Goal: Find specific page/section: Find specific page/section

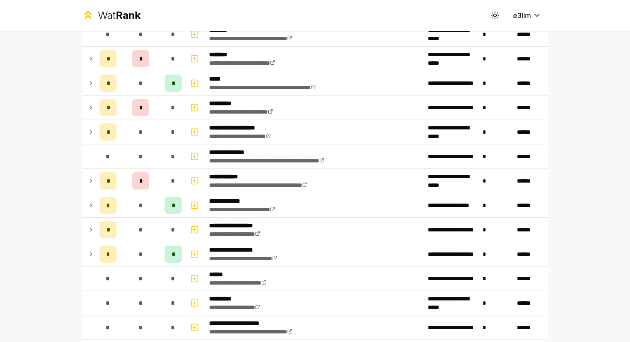
scroll to position [372, 0]
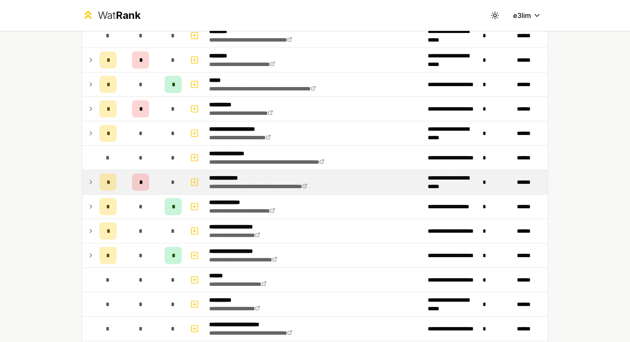
click at [166, 180] on div "*" at bounding box center [173, 182] width 17 height 17
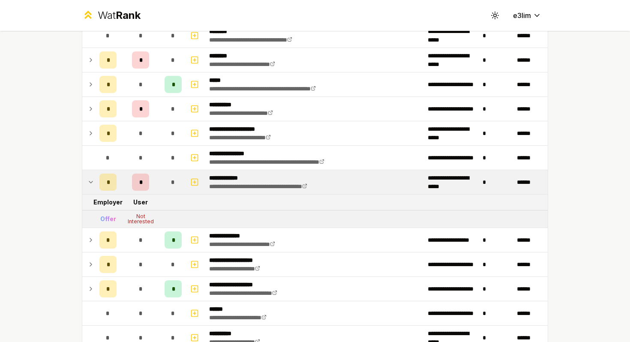
click at [166, 187] on div "*" at bounding box center [173, 182] width 17 height 17
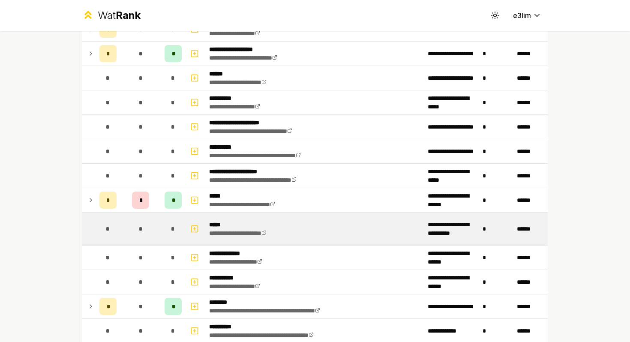
scroll to position [575, 0]
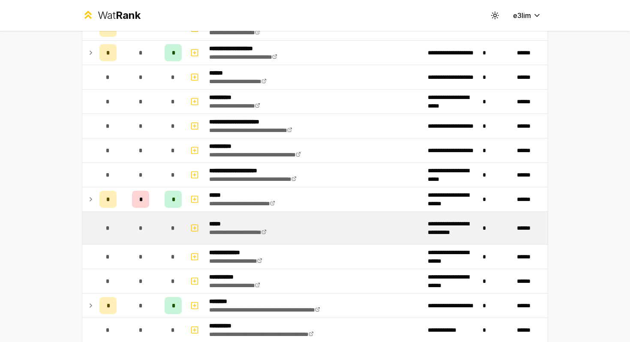
click at [166, 212] on td "*" at bounding box center [173, 228] width 24 height 33
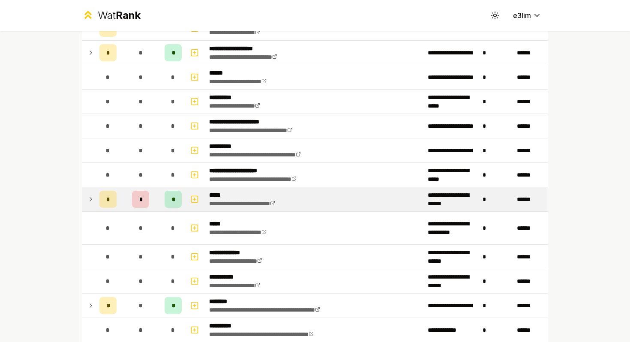
click at [165, 206] on div "*" at bounding box center [173, 199] width 17 height 17
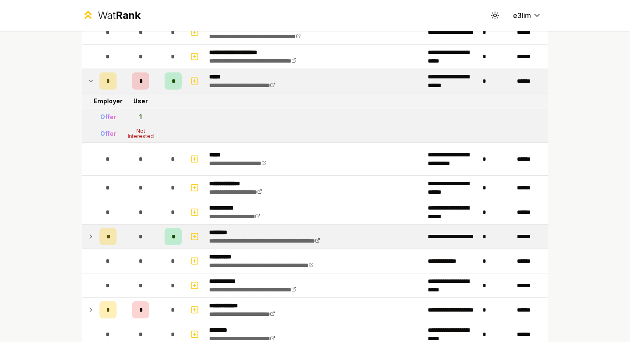
click at [161, 229] on td "*" at bounding box center [140, 237] width 41 height 24
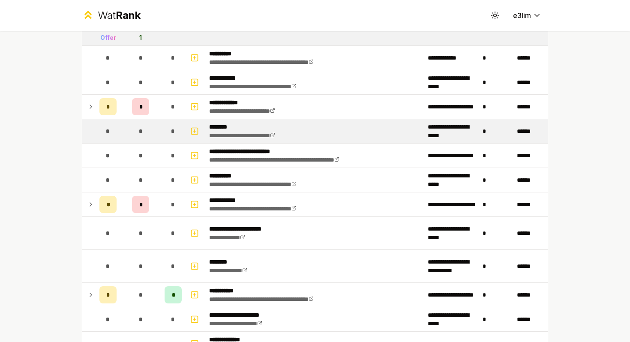
scroll to position [936, 0]
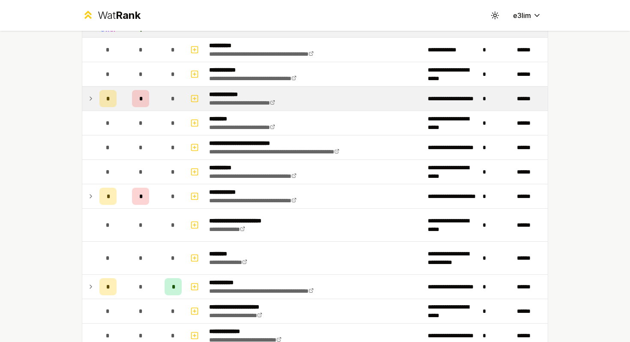
click at [126, 96] on td "*" at bounding box center [140, 99] width 41 height 24
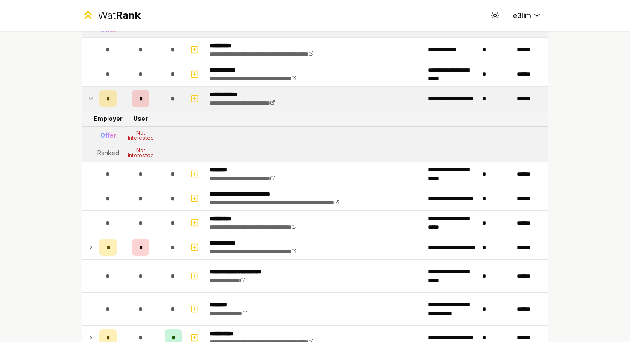
click at [126, 99] on td "*" at bounding box center [140, 99] width 41 height 24
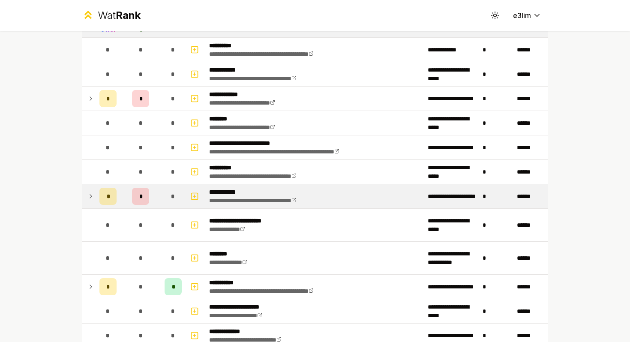
click at [168, 191] on div "*" at bounding box center [173, 196] width 17 height 17
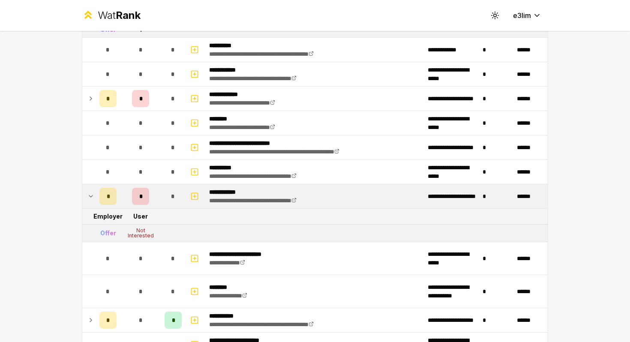
click at [165, 191] on div "*" at bounding box center [173, 196] width 17 height 17
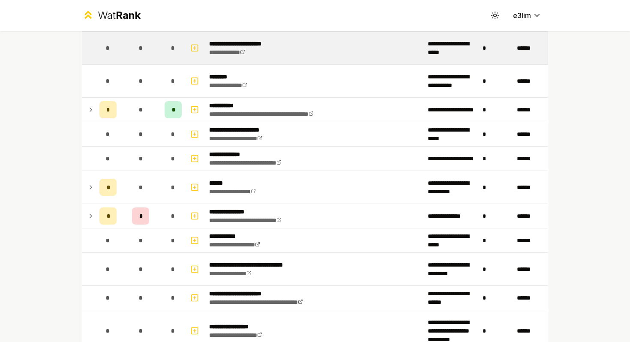
scroll to position [1116, 0]
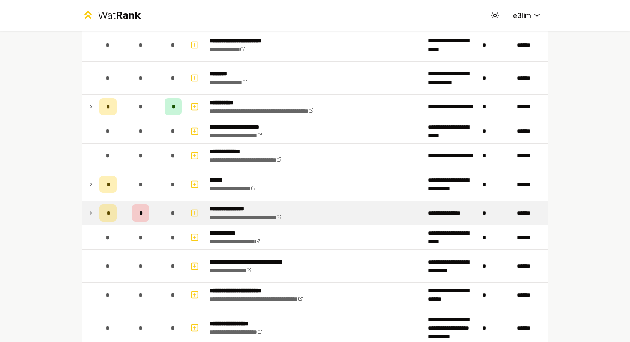
click at [160, 215] on td "*" at bounding box center [140, 213] width 41 height 24
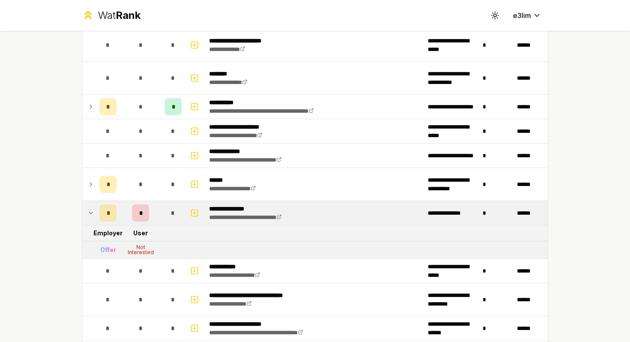
click at [147, 213] on div "*" at bounding box center [140, 212] width 17 height 17
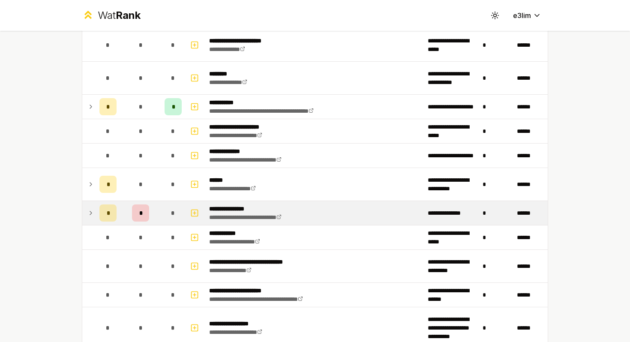
click at [157, 213] on td "*" at bounding box center [140, 213] width 41 height 24
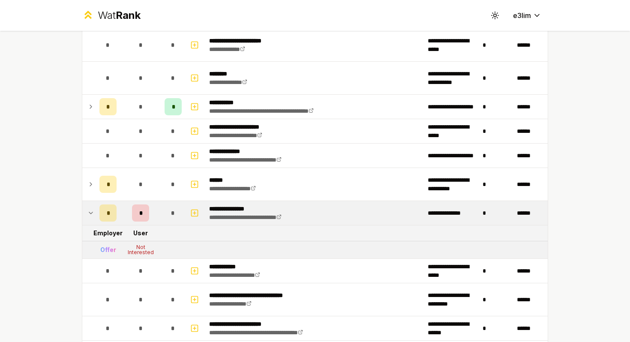
click at [157, 213] on td "*" at bounding box center [140, 213] width 41 height 24
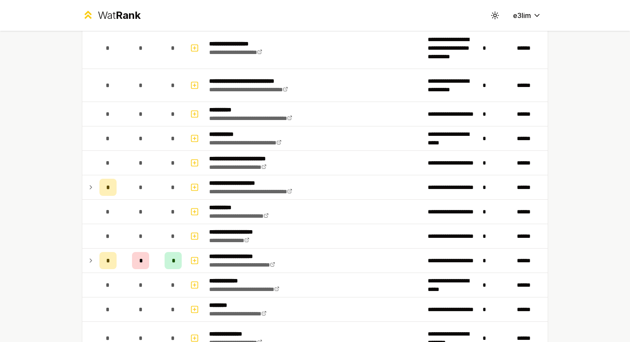
scroll to position [1462, 0]
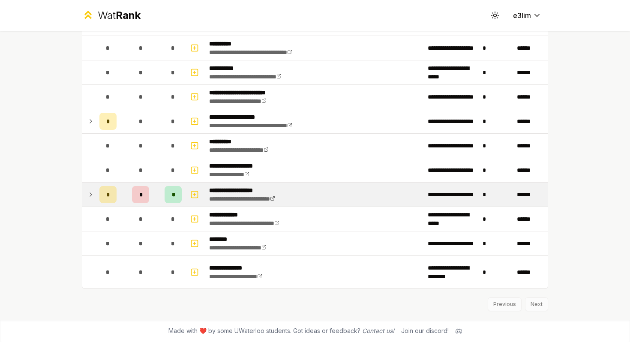
click at [163, 191] on td "*" at bounding box center [173, 195] width 24 height 24
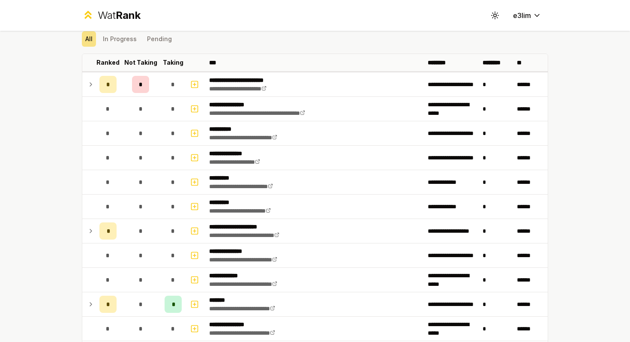
scroll to position [0, 0]
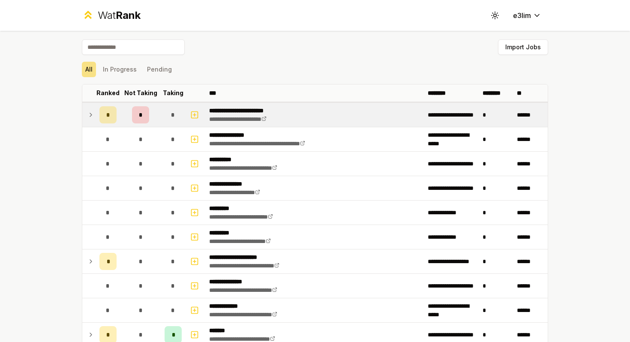
click at [168, 117] on div "*" at bounding box center [173, 114] width 17 height 17
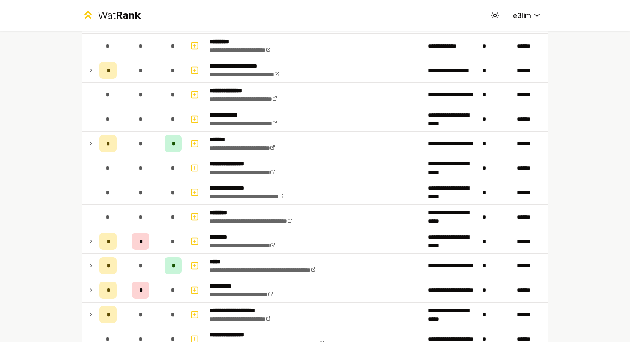
scroll to position [195, 0]
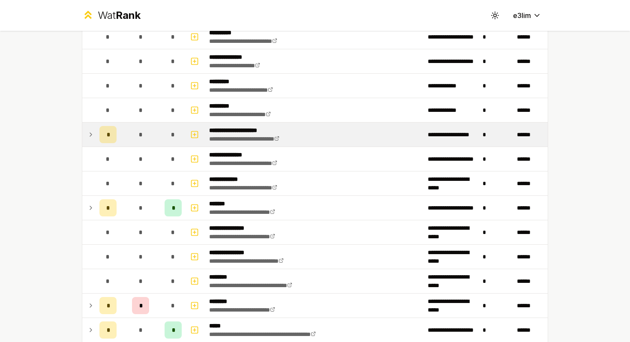
click at [155, 135] on td "*" at bounding box center [140, 135] width 41 height 24
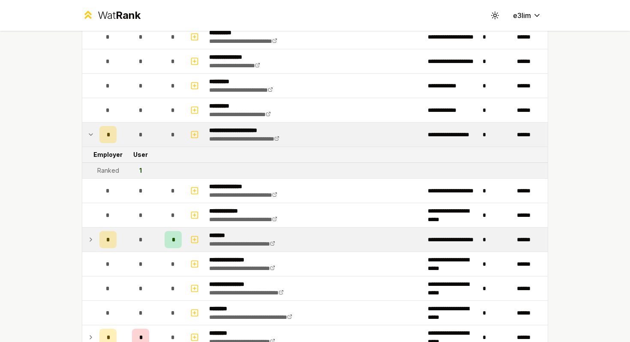
click at [148, 233] on div "*" at bounding box center [140, 239] width 17 height 17
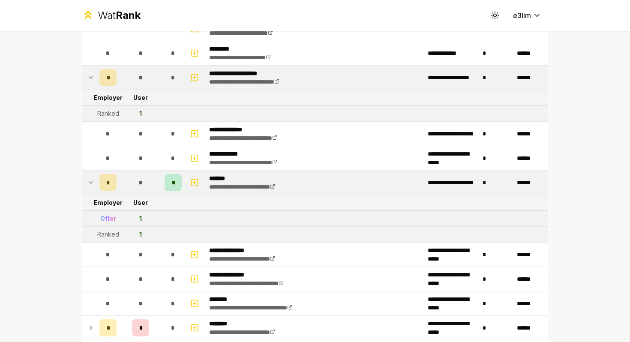
scroll to position [354, 0]
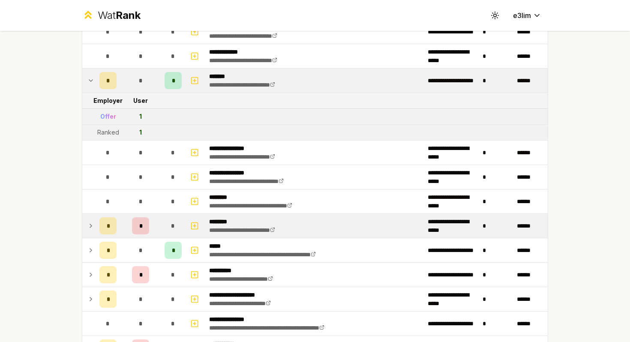
click at [155, 227] on td "*" at bounding box center [140, 226] width 41 height 24
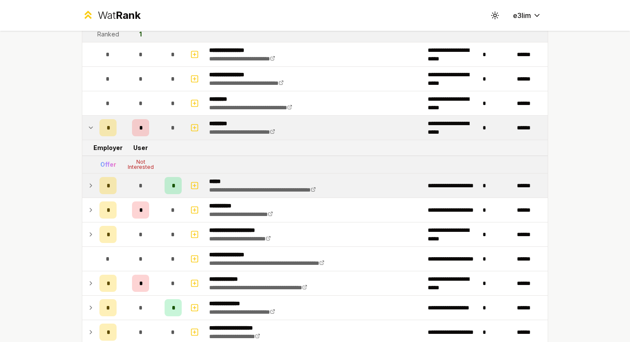
click at [160, 180] on td "*" at bounding box center [140, 186] width 41 height 24
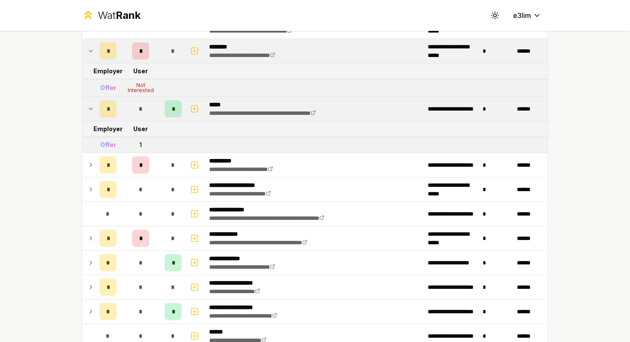
scroll to position [516, 0]
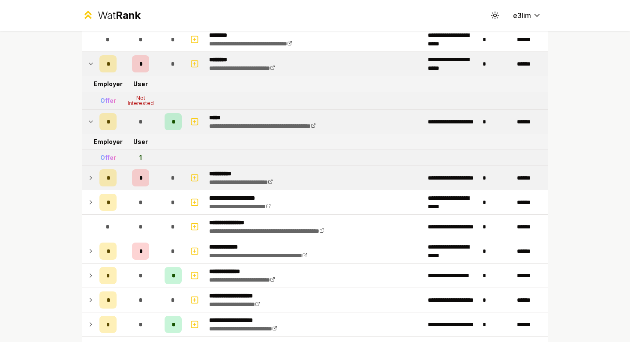
click at [153, 173] on td "*" at bounding box center [140, 178] width 41 height 24
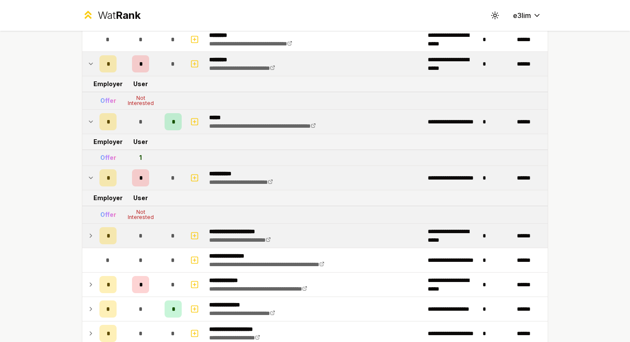
click at [142, 238] on span "*" at bounding box center [140, 235] width 4 height 9
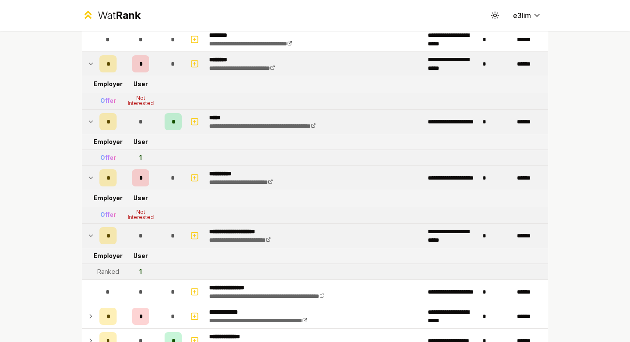
scroll to position [638, 0]
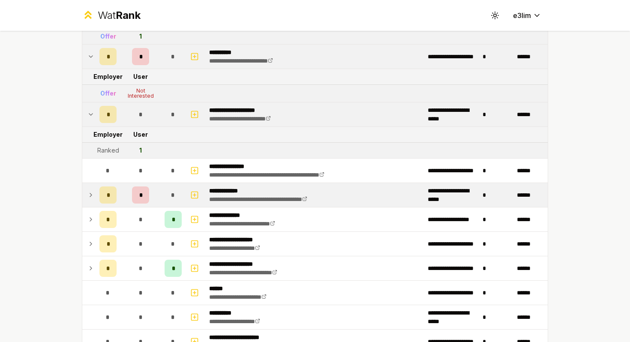
click at [155, 189] on td "*" at bounding box center [140, 195] width 41 height 24
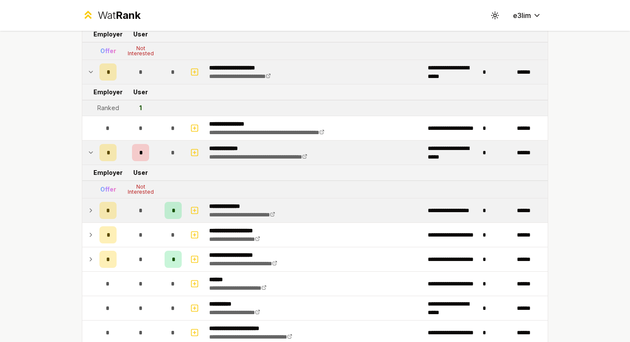
click at [152, 207] on td "*" at bounding box center [140, 210] width 41 height 24
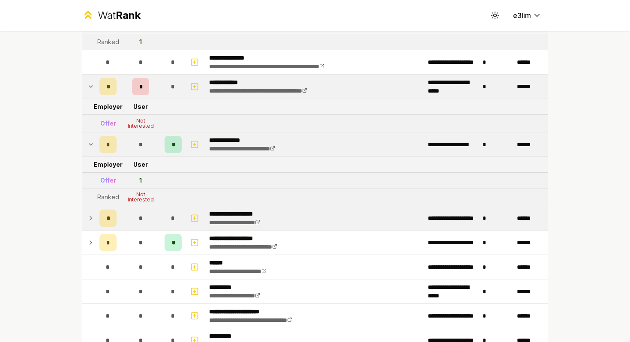
click at [150, 215] on td "*" at bounding box center [140, 218] width 41 height 24
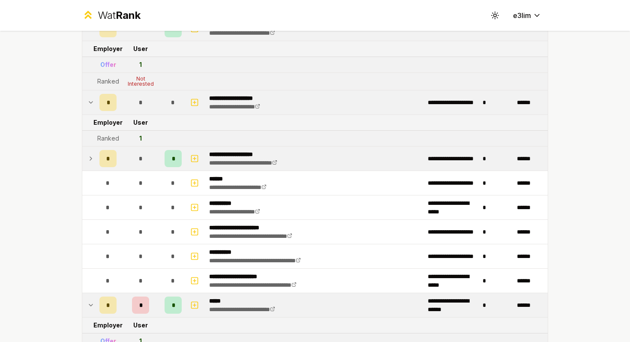
click at [152, 154] on td "*" at bounding box center [140, 159] width 41 height 24
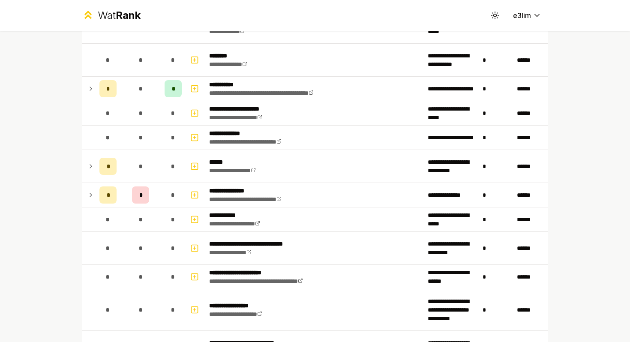
scroll to position [1538, 0]
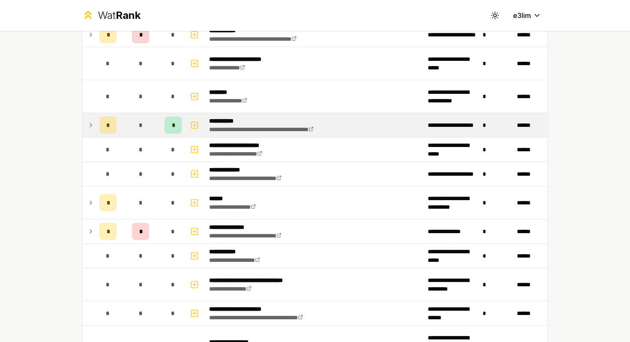
click at [154, 120] on td "*" at bounding box center [140, 125] width 41 height 24
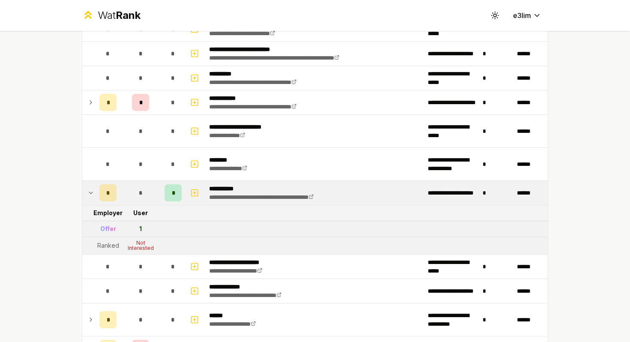
scroll to position [1450, 0]
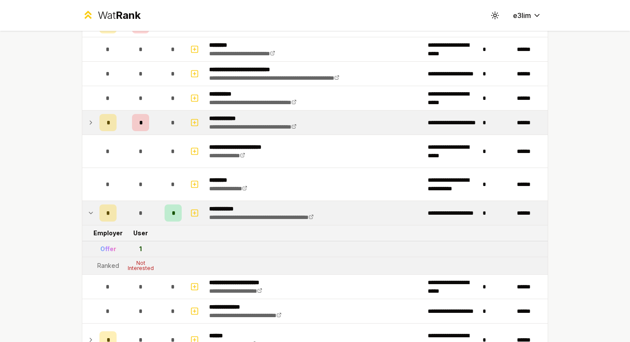
click at [157, 118] on td "*" at bounding box center [140, 123] width 41 height 24
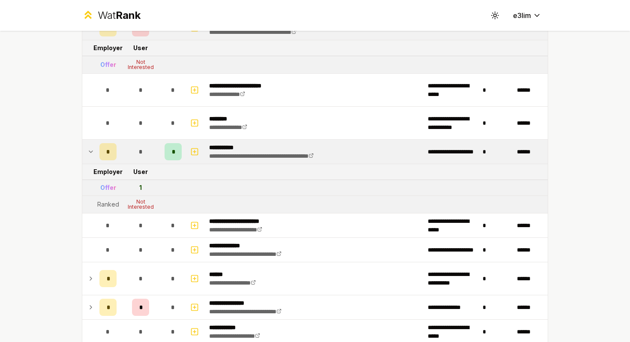
scroll to position [1548, 0]
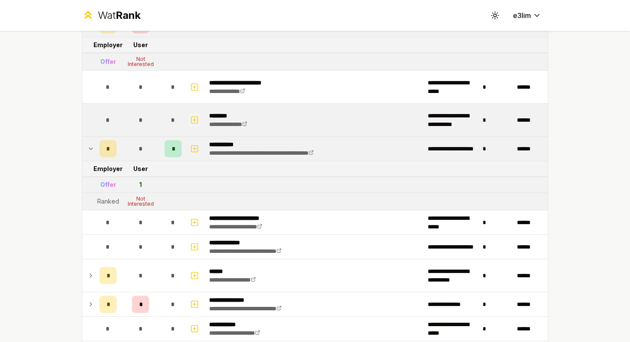
click at [195, 119] on icon "button" at bounding box center [195, 119] width 0 height 3
select select
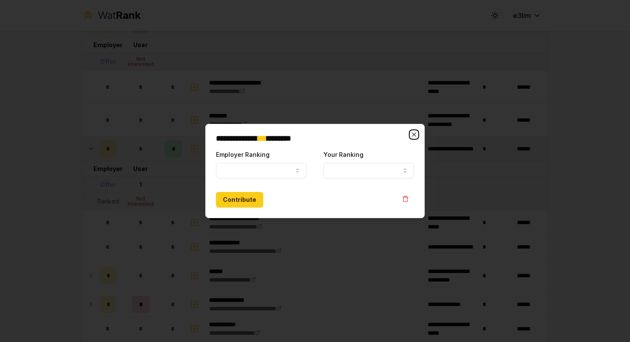
click at [414, 134] on icon "button" at bounding box center [414, 134] width 4 height 4
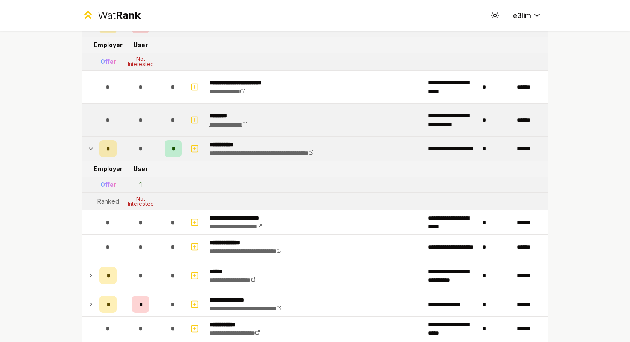
click at [236, 121] on link "**********" at bounding box center [228, 124] width 38 height 6
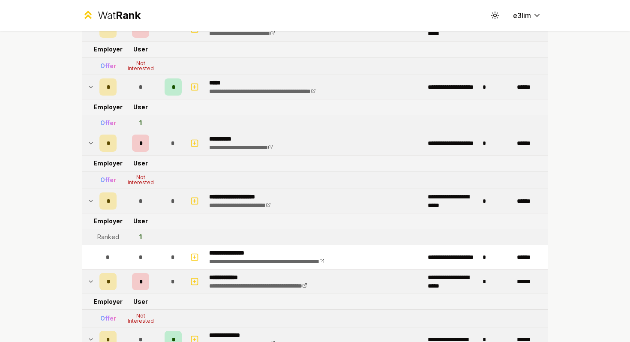
scroll to position [566, 0]
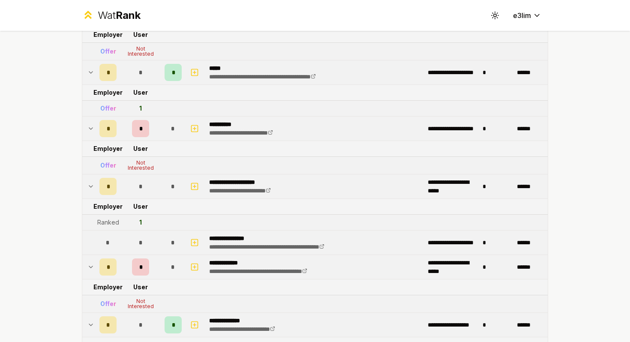
click at [311, 239] on p "**********" at bounding box center [284, 238] width 150 height 9
